Goal: Check status: Check status

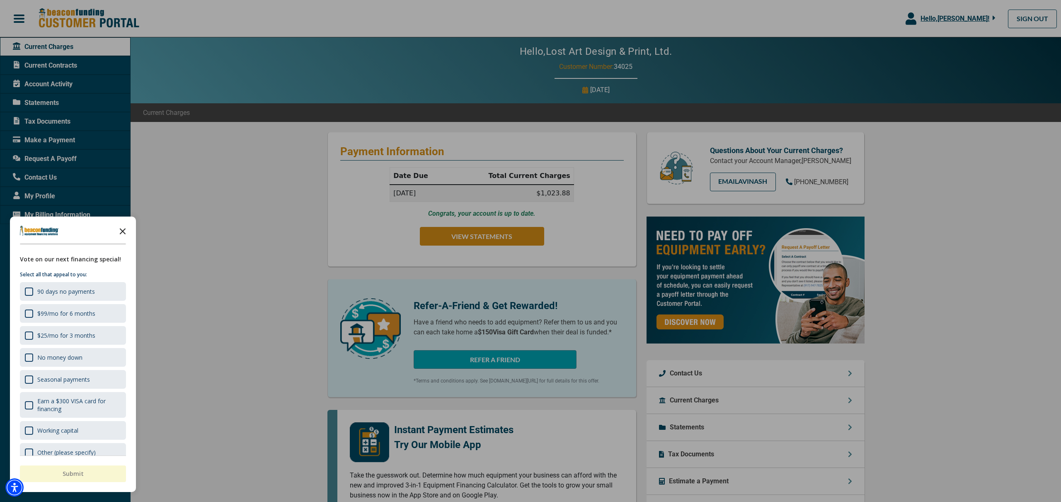
click at [121, 230] on polygon "Close the survey" at bounding box center [123, 231] width 6 height 6
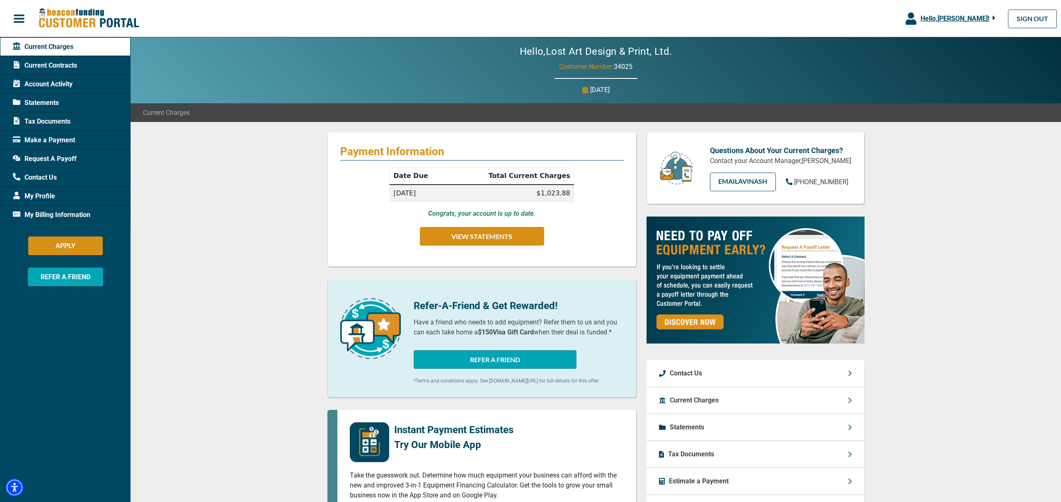
drag, startPoint x: 208, startPoint y: 232, endPoint x: 263, endPoint y: 235, distance: 55.2
click at [208, 232] on div "Payment Information Date Due Total Current Charges [DATE] $1,023.88 Congrats, y…" at bounding box center [596, 419] width 931 height 594
click at [508, 236] on button "VIEW STATEMENTS" at bounding box center [482, 236] width 124 height 19
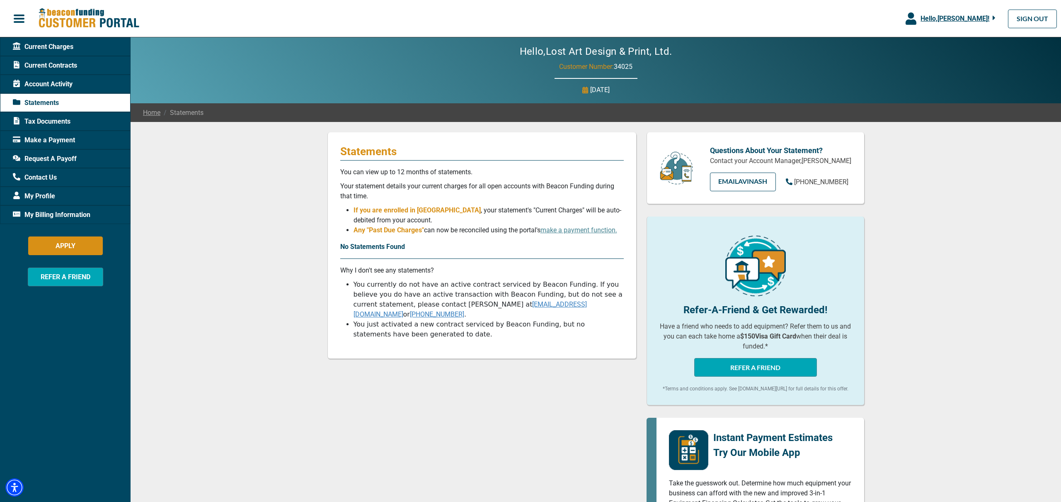
click at [46, 80] on span "Account Activity" at bounding box center [43, 84] width 60 height 10
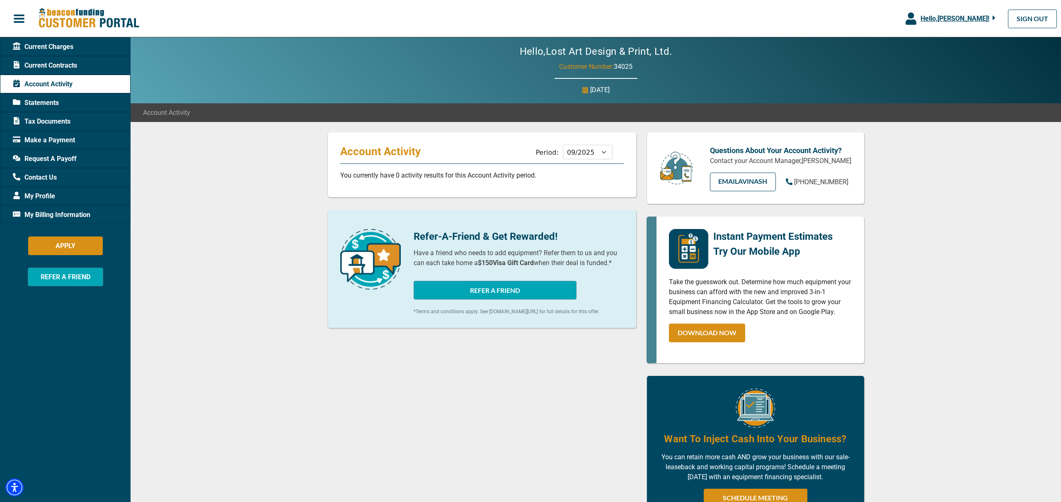
click at [40, 48] on span "Current Charges" at bounding box center [43, 47] width 61 height 10
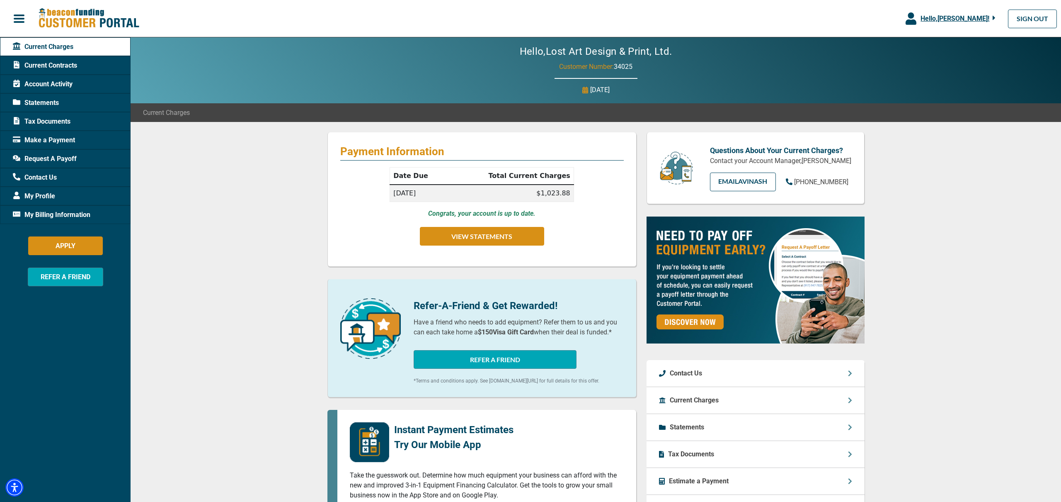
click at [488, 209] on p "Congrats, your account is up to date." at bounding box center [481, 214] width 107 height 10
click at [50, 139] on span "Make a Payment" at bounding box center [44, 140] width 62 height 10
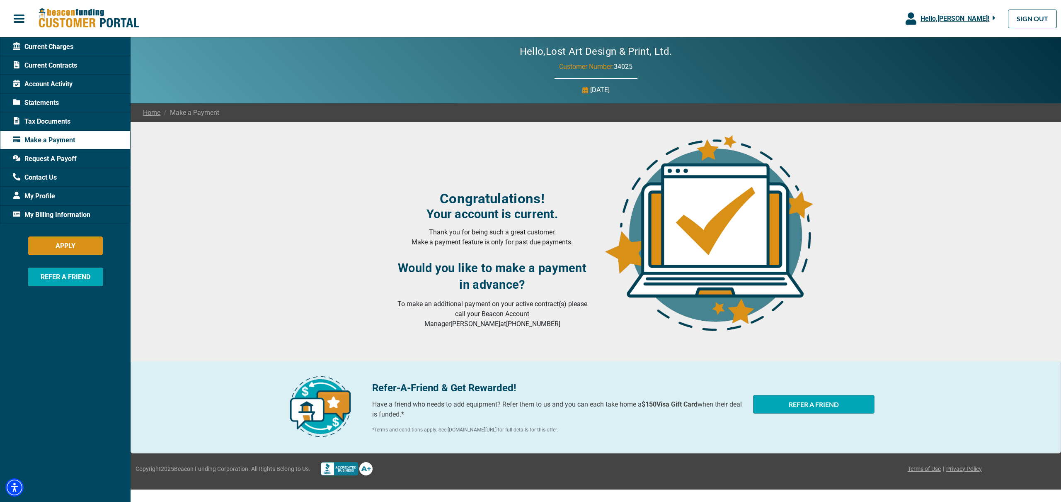
click at [56, 160] on span "Request A Payoff" at bounding box center [45, 159] width 64 height 10
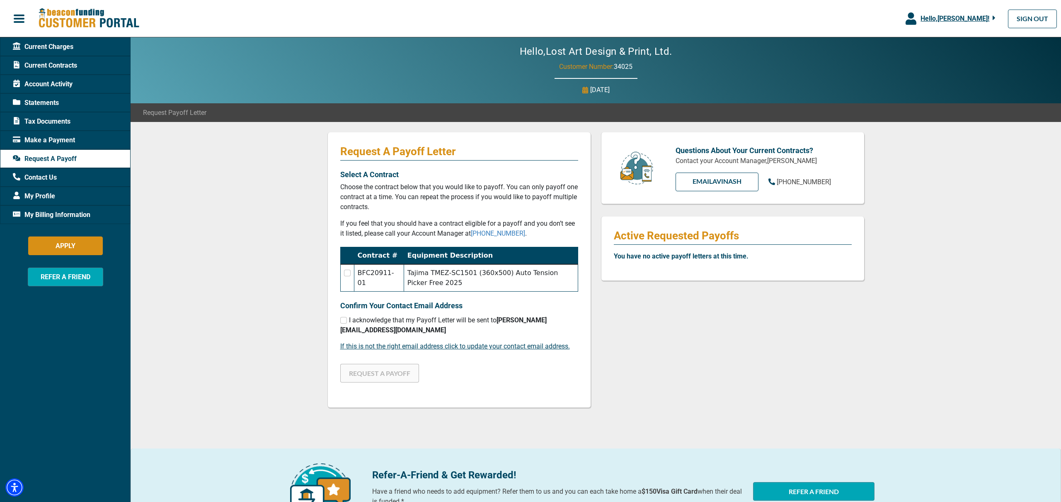
click at [53, 66] on span "Current Contracts" at bounding box center [45, 66] width 64 height 10
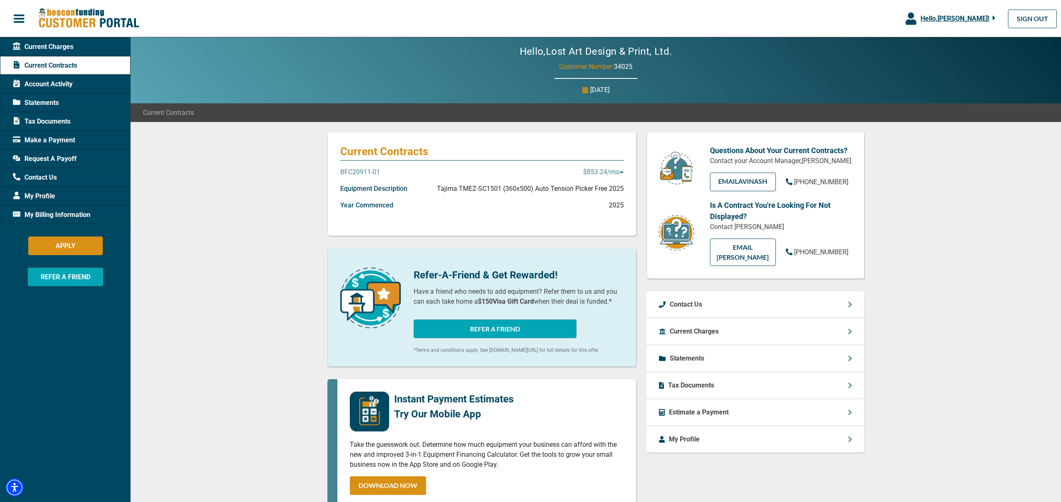
click at [623, 172] on icon at bounding box center [622, 171] width 4 height 7
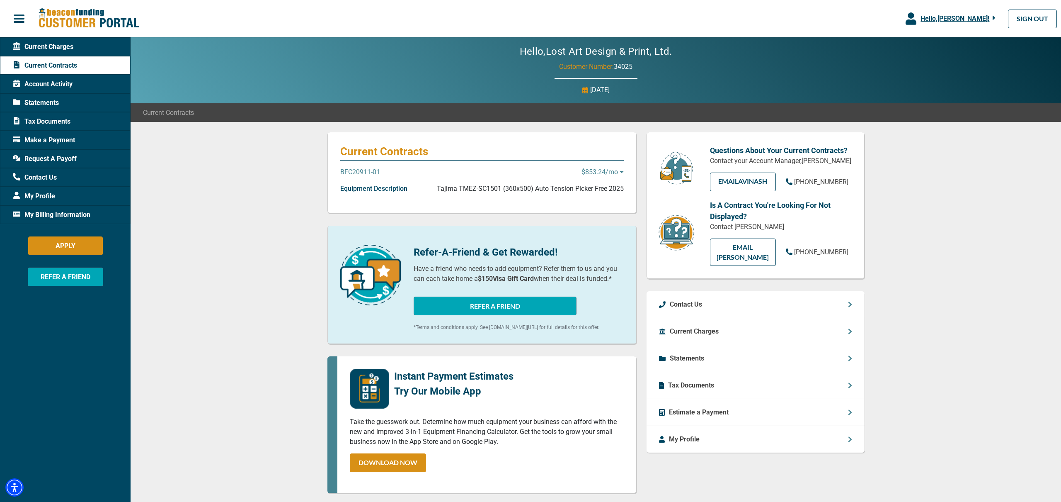
click at [624, 172] on icon at bounding box center [622, 171] width 4 height 7
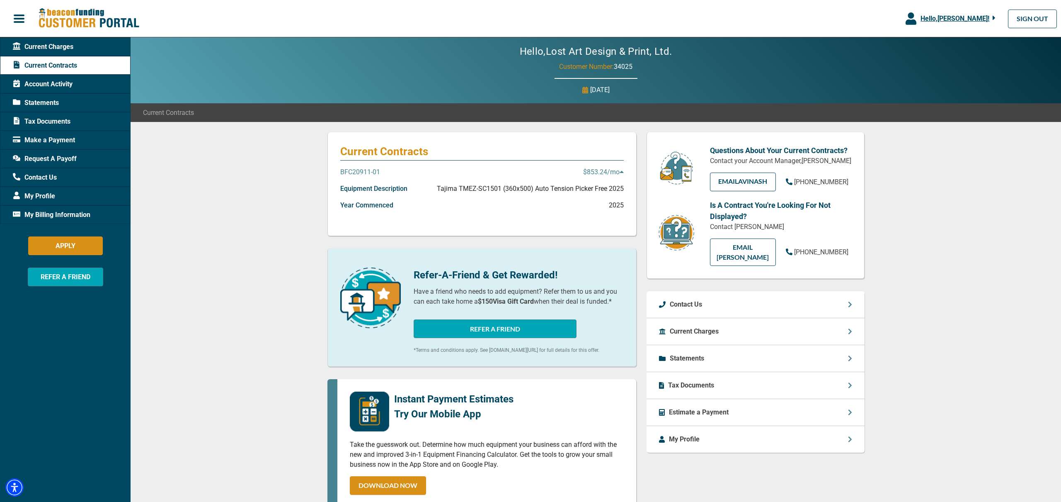
click at [610, 172] on p "$853.24 /mo" at bounding box center [603, 172] width 41 height 10
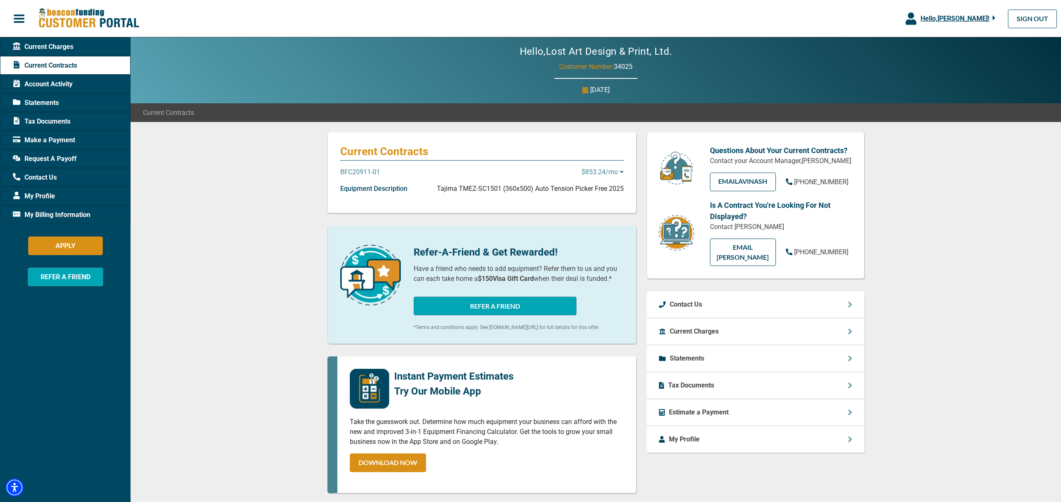
click at [610, 172] on p "$853.24 /mo" at bounding box center [603, 172] width 42 height 10
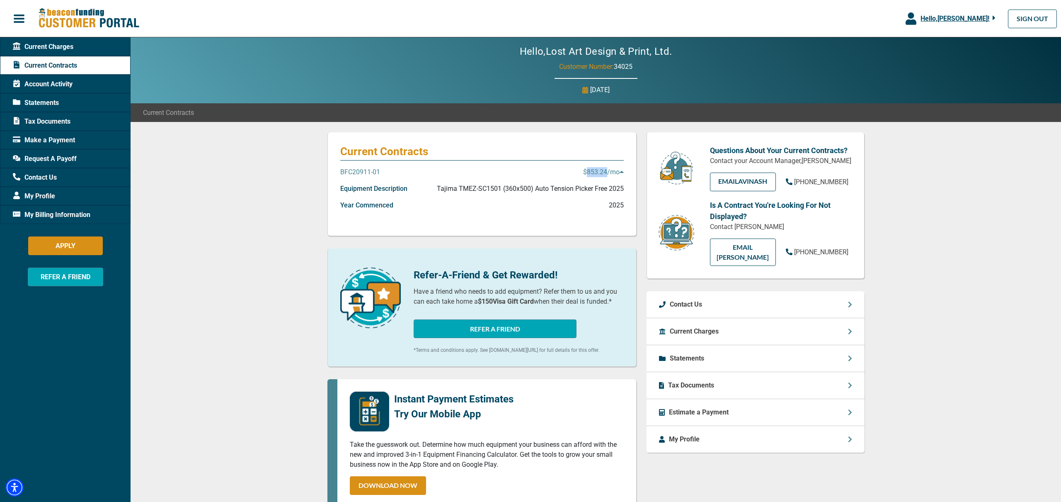
drag, startPoint x: 586, startPoint y: 172, endPoint x: 604, endPoint y: 172, distance: 18.2
click at [604, 172] on p "$853.24 /mo" at bounding box center [603, 172] width 41 height 10
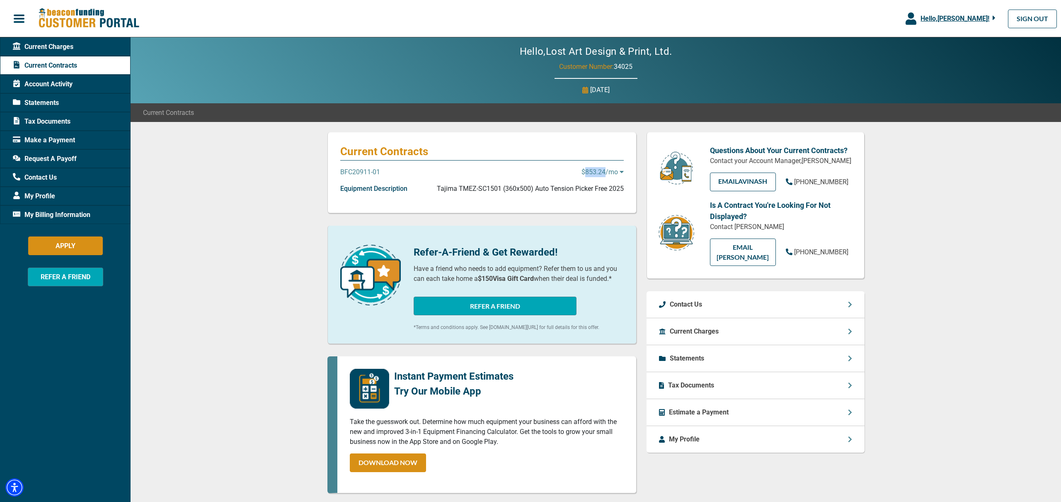
copy p "853.24"
drag, startPoint x: 220, startPoint y: 223, endPoint x: 104, endPoint y: 61, distance: 199.8
click at [220, 223] on div "Current Contracts BFC20911-01 $853.24 /mo Equipment Description Tajima TMEZ-SC1…" at bounding box center [596, 392] width 931 height 541
click at [62, 49] on span "Current Charges" at bounding box center [43, 47] width 61 height 10
